Goal: Task Accomplishment & Management: Use online tool/utility

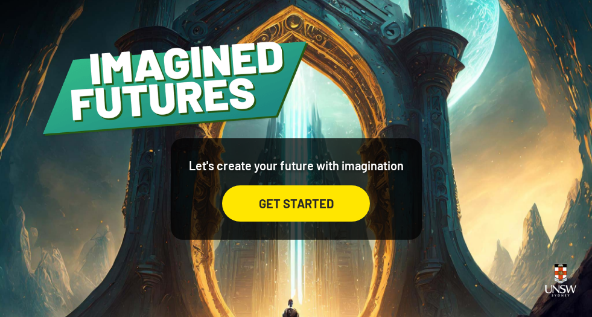
click at [319, 210] on div "GET STARTED" at bounding box center [296, 203] width 148 height 36
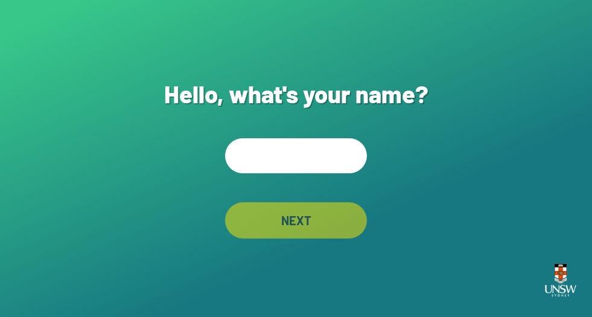
click at [306, 158] on input "text" at bounding box center [296, 155] width 142 height 35
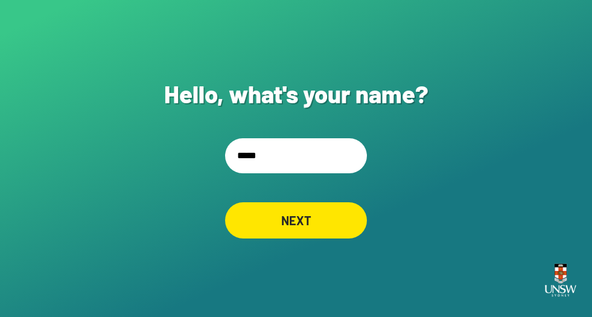
type input "*****"
click at [316, 225] on div "NEXT" at bounding box center [296, 220] width 142 height 36
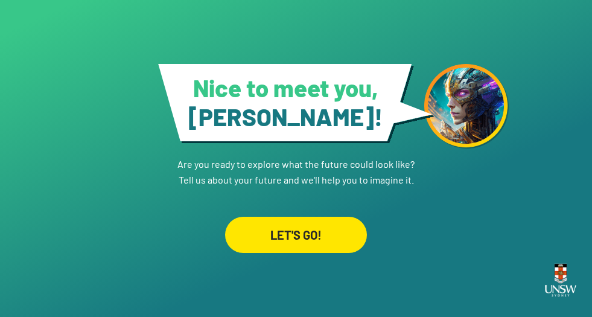
click at [307, 236] on div "LET'S GO!" at bounding box center [296, 235] width 142 height 36
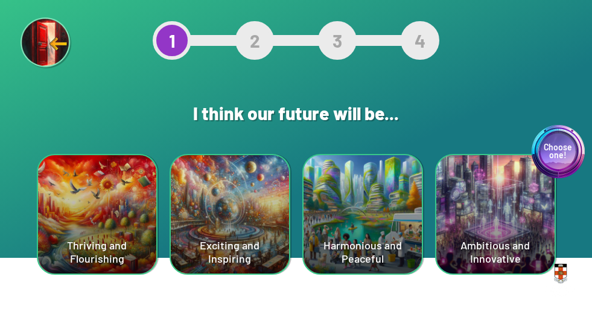
scroll to position [61, 0]
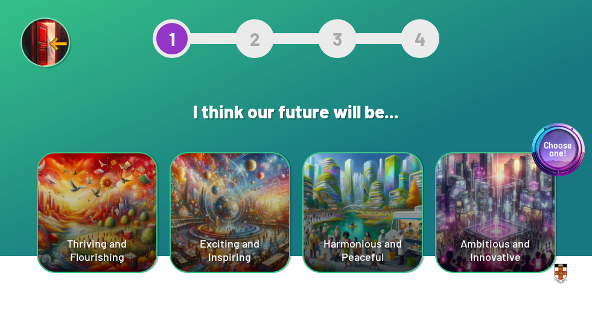
click at [218, 222] on div "Exciting and Inspiring" at bounding box center [230, 212] width 118 height 118
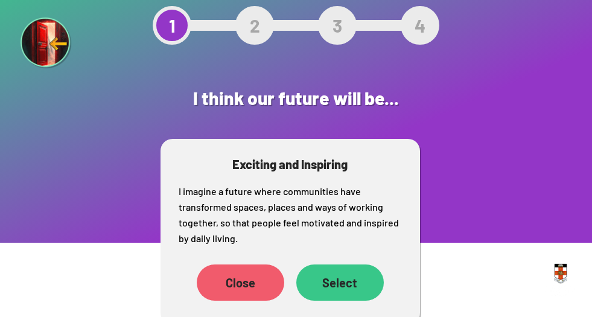
scroll to position [82, 0]
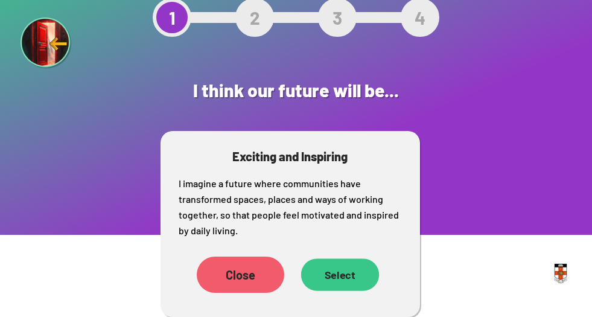
click at [340, 278] on div "Select" at bounding box center [340, 274] width 78 height 33
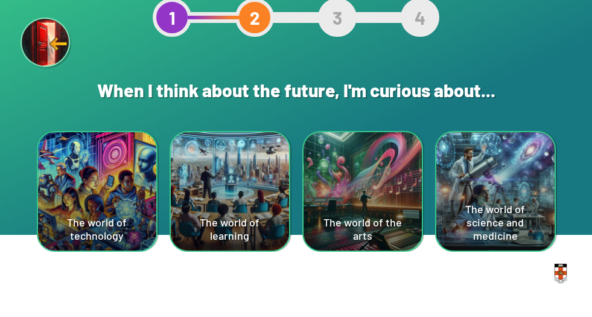
click at [343, 202] on div "The world of the arts" at bounding box center [363, 191] width 118 height 118
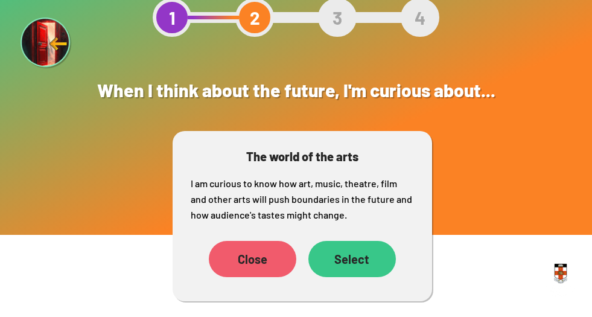
click at [350, 255] on div "Select" at bounding box center [353, 259] width 88 height 36
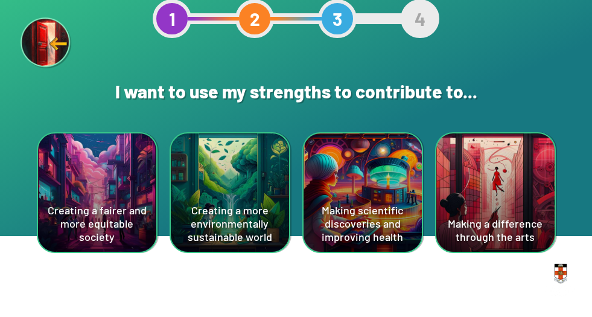
scroll to position [81, 0]
click at [473, 202] on div "Making a difference through the arts" at bounding box center [496, 192] width 118 height 118
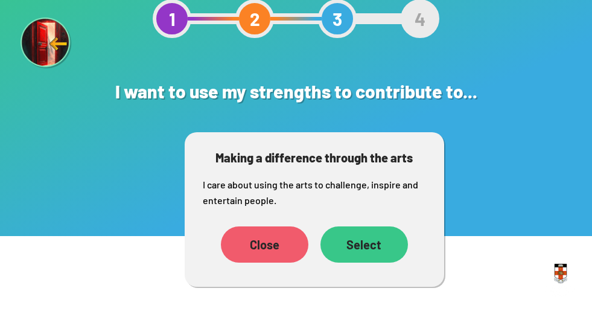
click at [358, 244] on div "Select" at bounding box center [365, 244] width 88 height 36
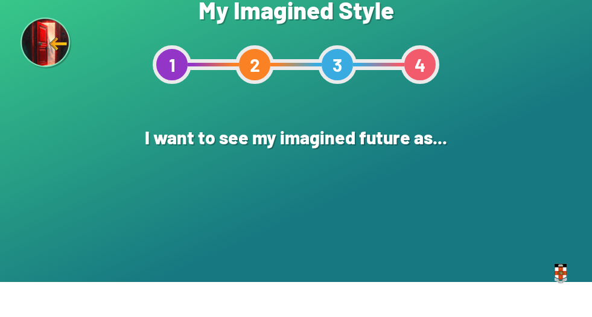
scroll to position [35, 0]
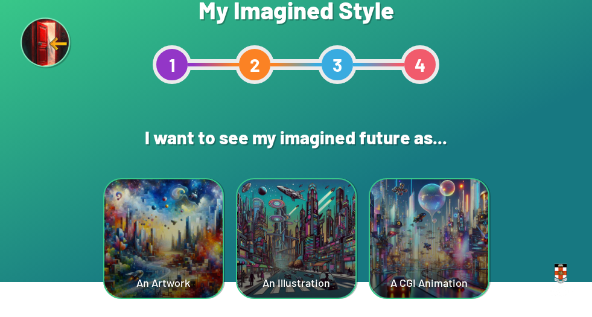
click at [437, 260] on div "A CGI Animation" at bounding box center [429, 238] width 118 height 118
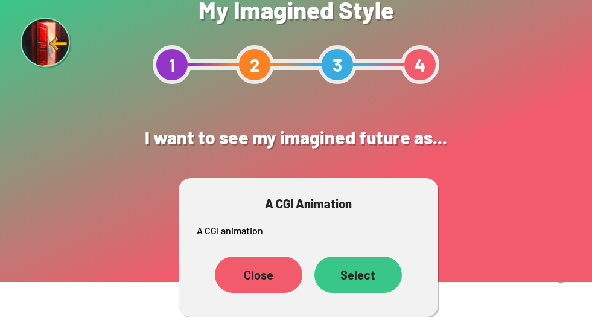
click at [365, 275] on div "Select" at bounding box center [359, 275] width 88 height 36
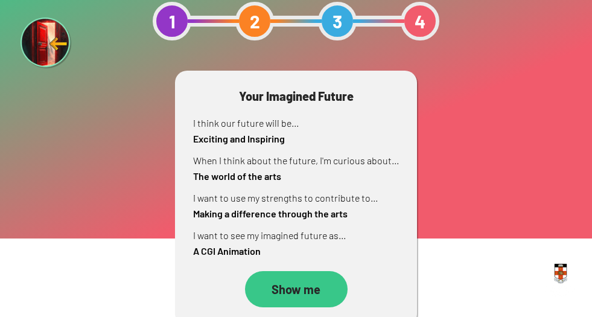
scroll to position [87, 0]
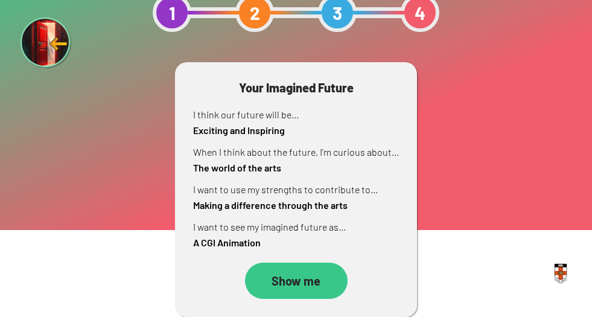
click at [310, 279] on div "Show me" at bounding box center [296, 281] width 103 height 36
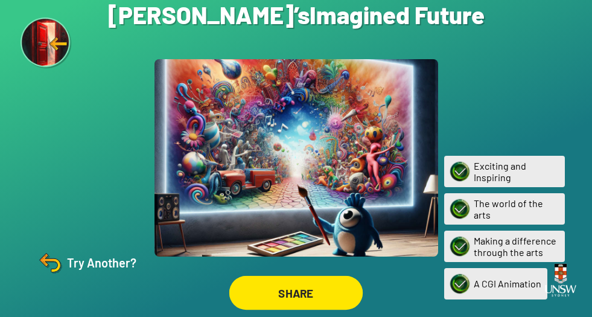
click at [318, 301] on div "SHARE" at bounding box center [296, 293] width 133 height 34
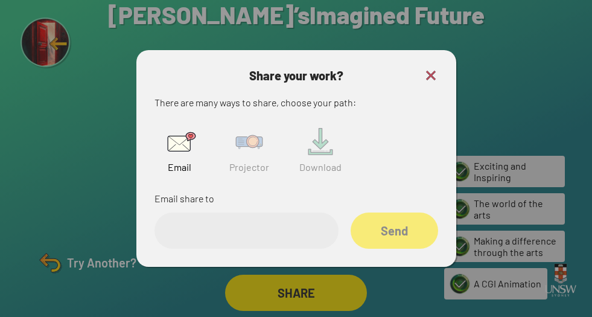
click at [229, 230] on input "email" at bounding box center [247, 231] width 184 height 36
type input "**********"
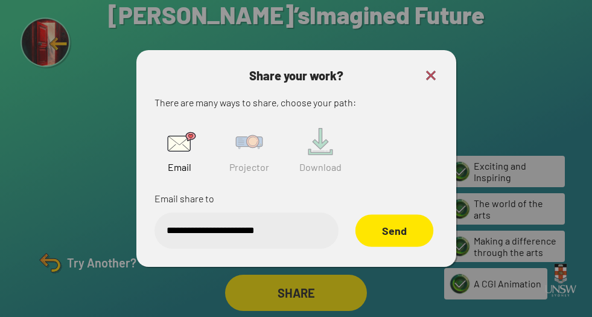
click at [405, 233] on div "Send" at bounding box center [394, 230] width 78 height 33
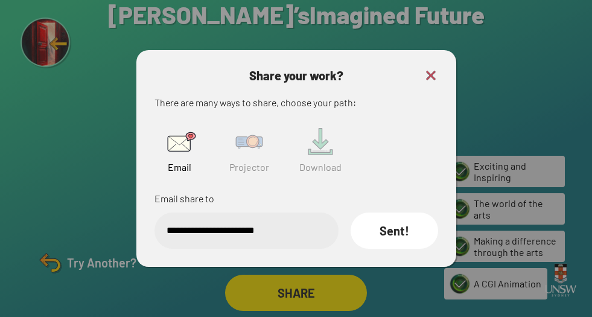
click at [323, 150] on img at bounding box center [320, 142] width 39 height 39
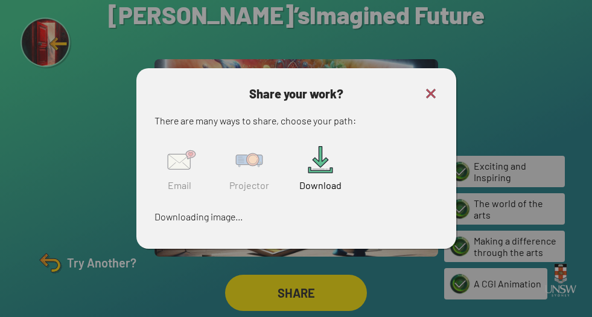
click at [317, 172] on img at bounding box center [320, 160] width 39 height 39
click at [429, 93] on img at bounding box center [431, 93] width 14 height 14
